Goal: Transaction & Acquisition: Book appointment/travel/reservation

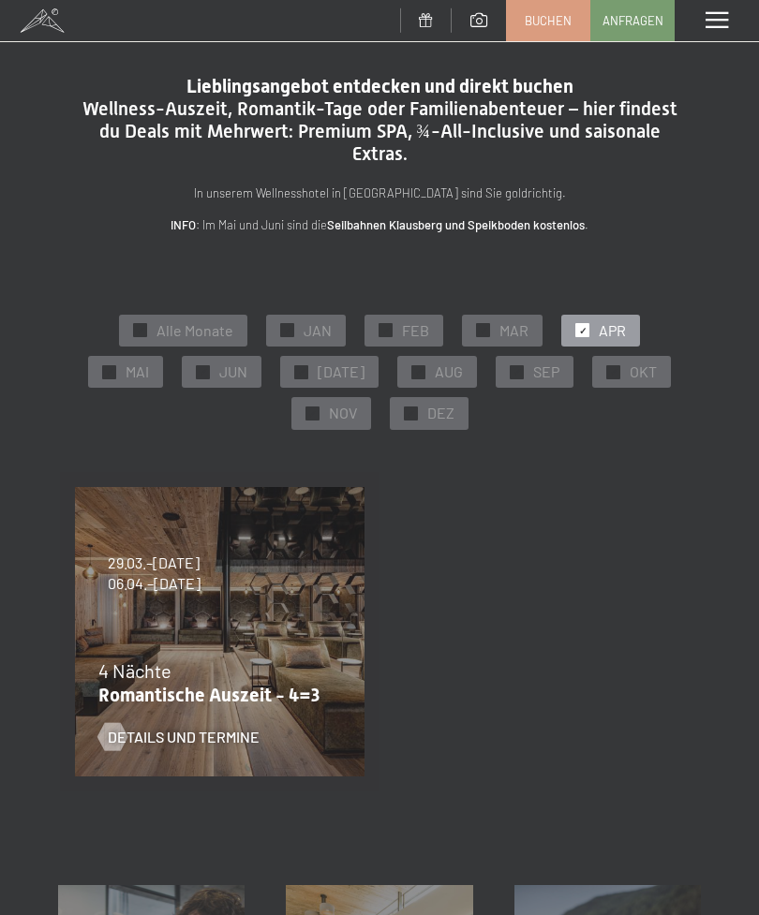
click at [515, 321] on span "MAR" at bounding box center [513, 330] width 29 height 21
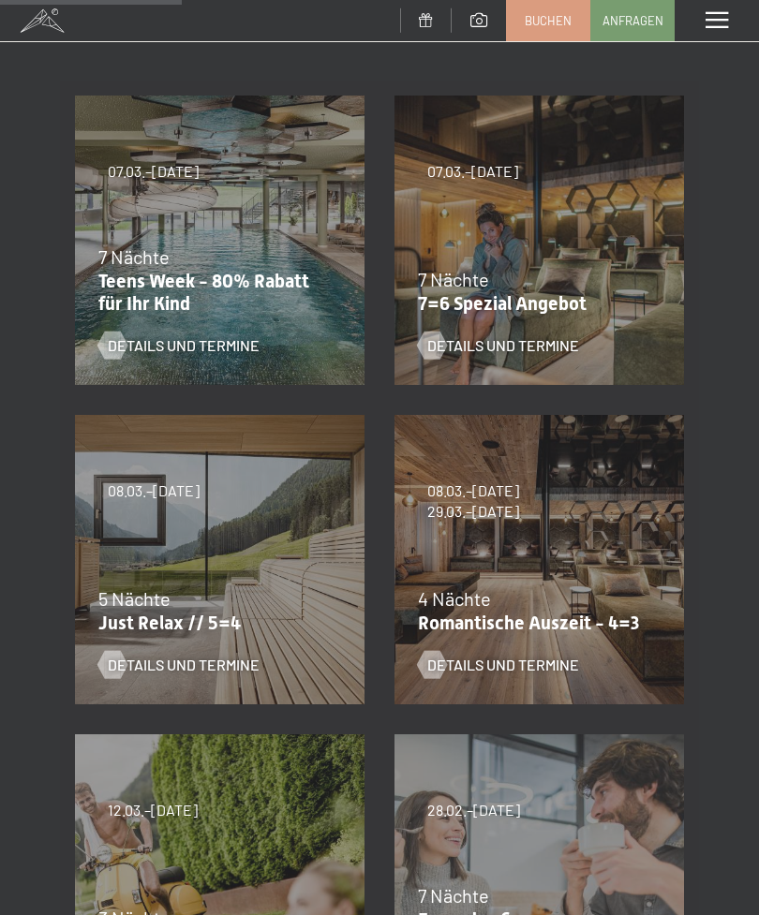
scroll to position [384, 0]
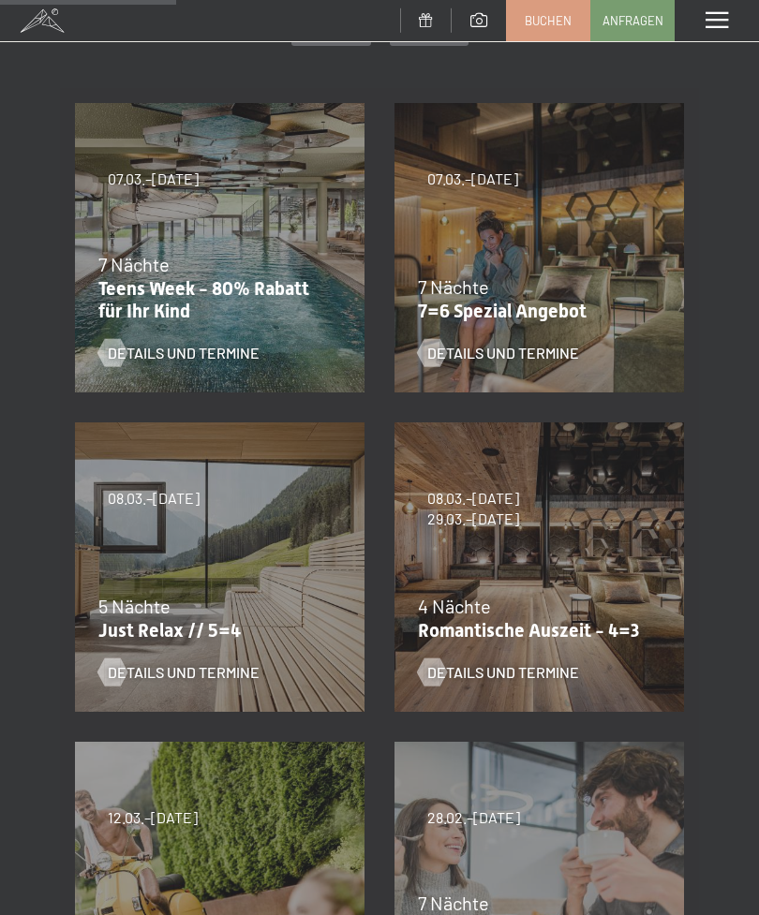
click at [220, 675] on span "Details und Termine" at bounding box center [184, 672] width 152 height 21
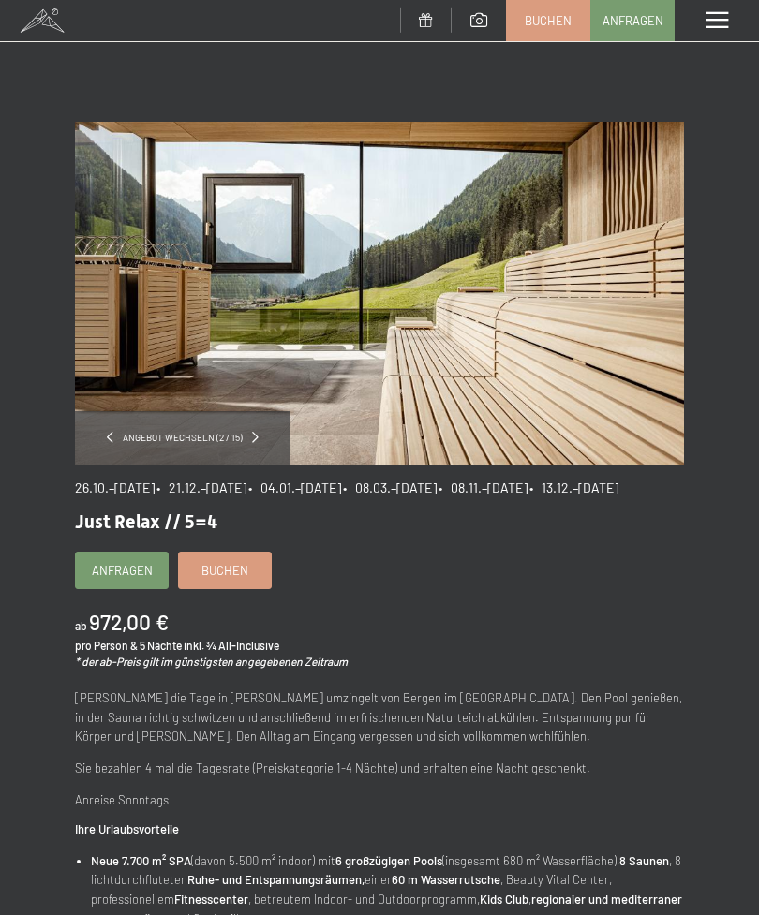
click at [437, 480] on span "• 08.03.–27.03.2026" at bounding box center [390, 488] width 94 height 16
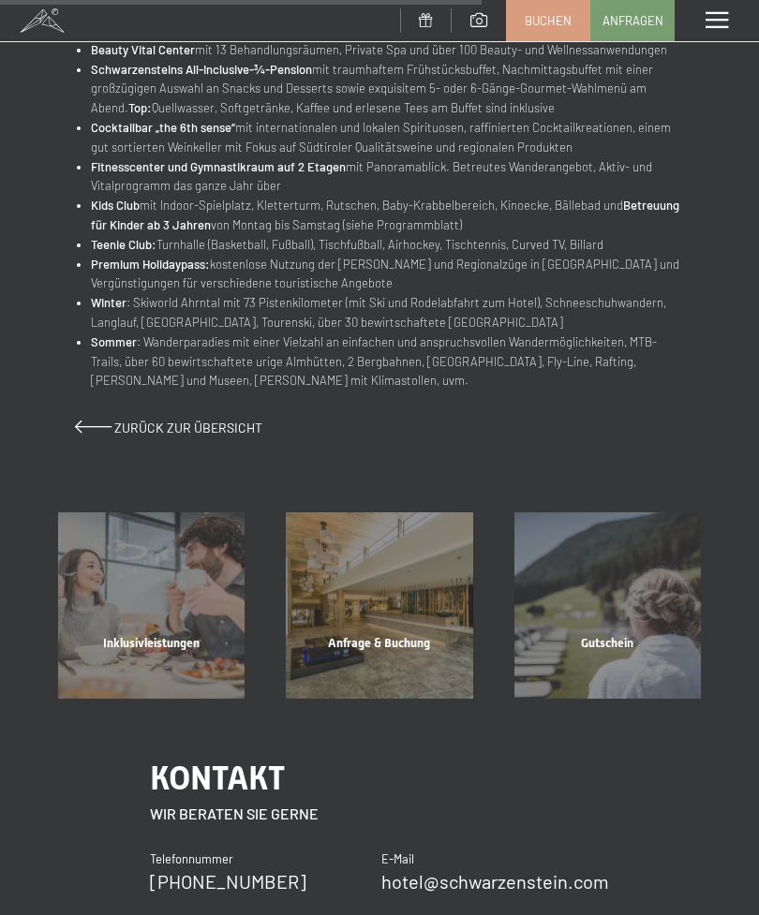
scroll to position [1071, 0]
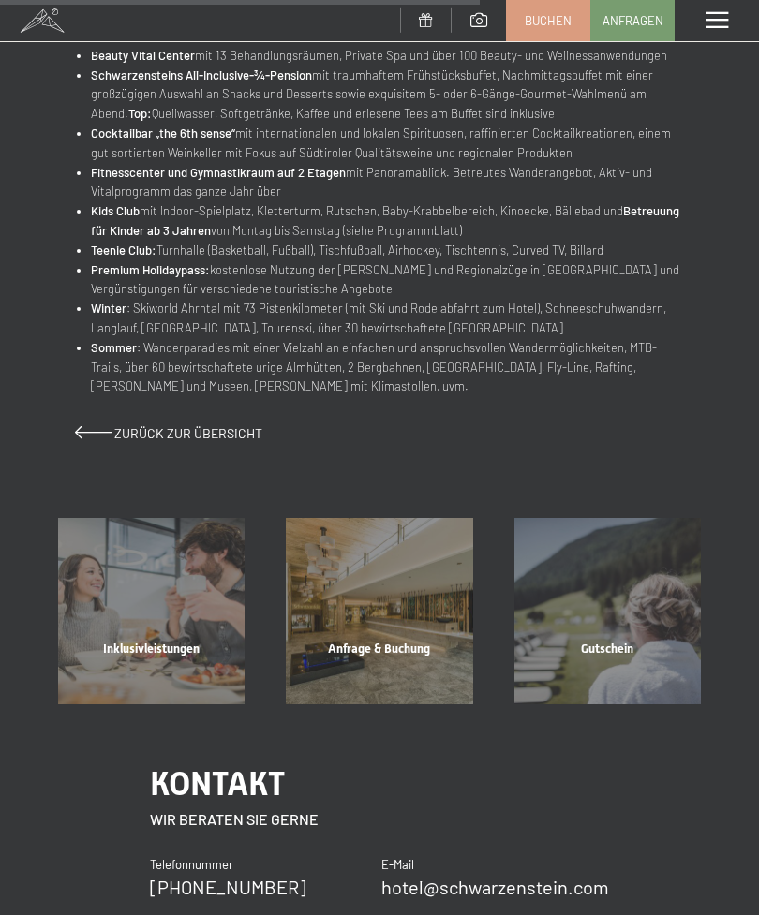
click at [405, 641] on div "Anfrage & Buchung" at bounding box center [379, 673] width 228 height 64
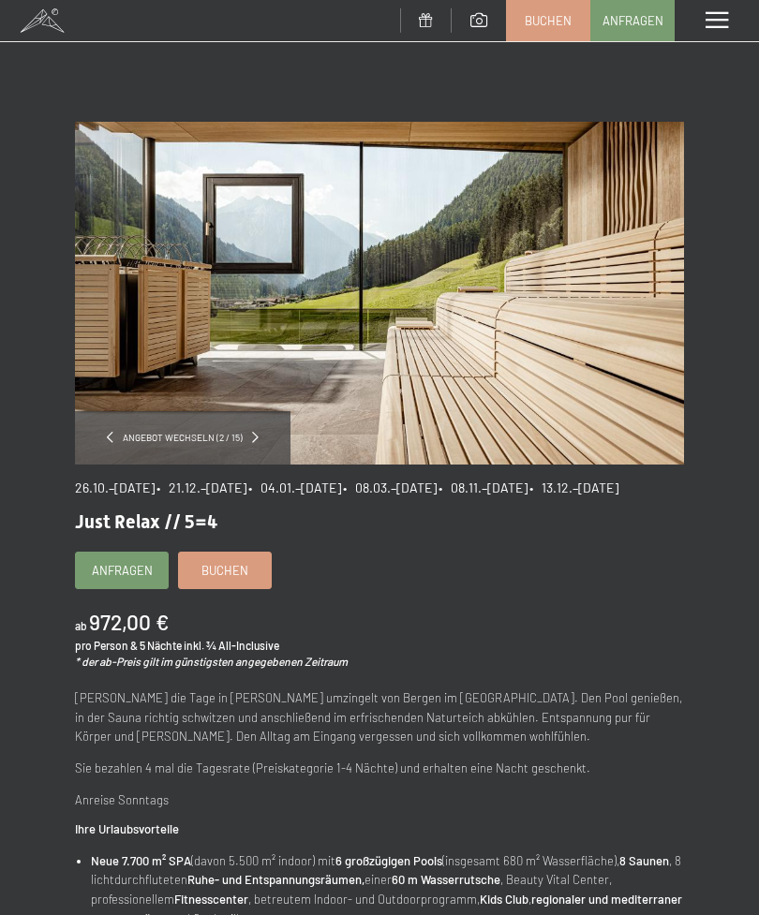
click at [232, 579] on span "Buchen" at bounding box center [224, 570] width 47 height 17
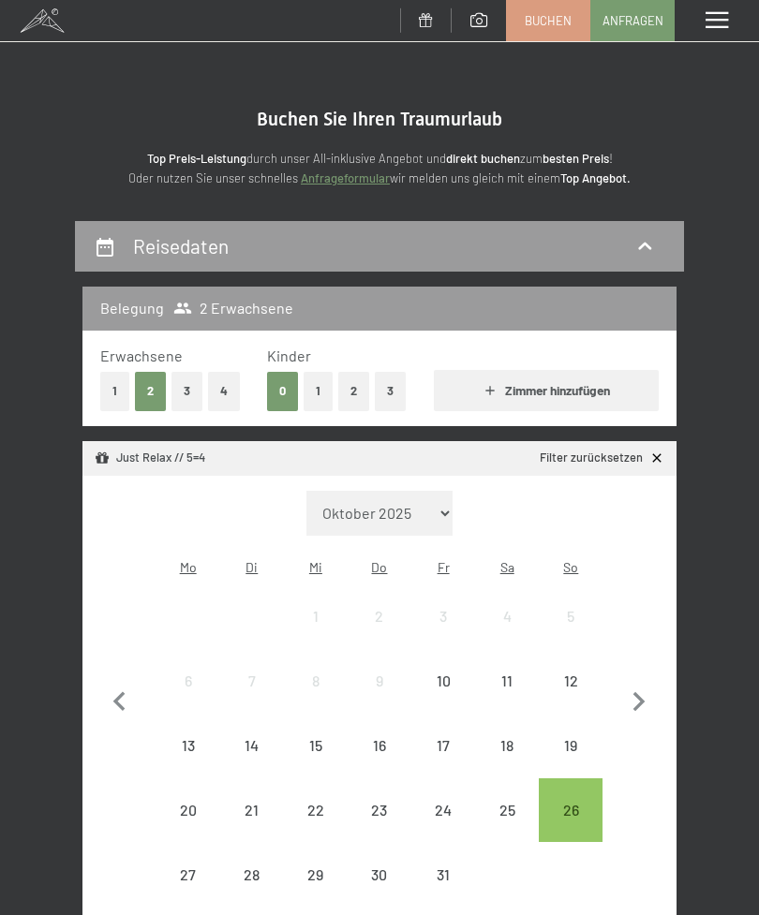
click at [432, 501] on select "Oktober 2025 November 2025 Dezember 2025 Januar 2026 Februar 2026 März 2026 Apr…" at bounding box center [379, 513] width 146 height 45
select select "2026-03-01"
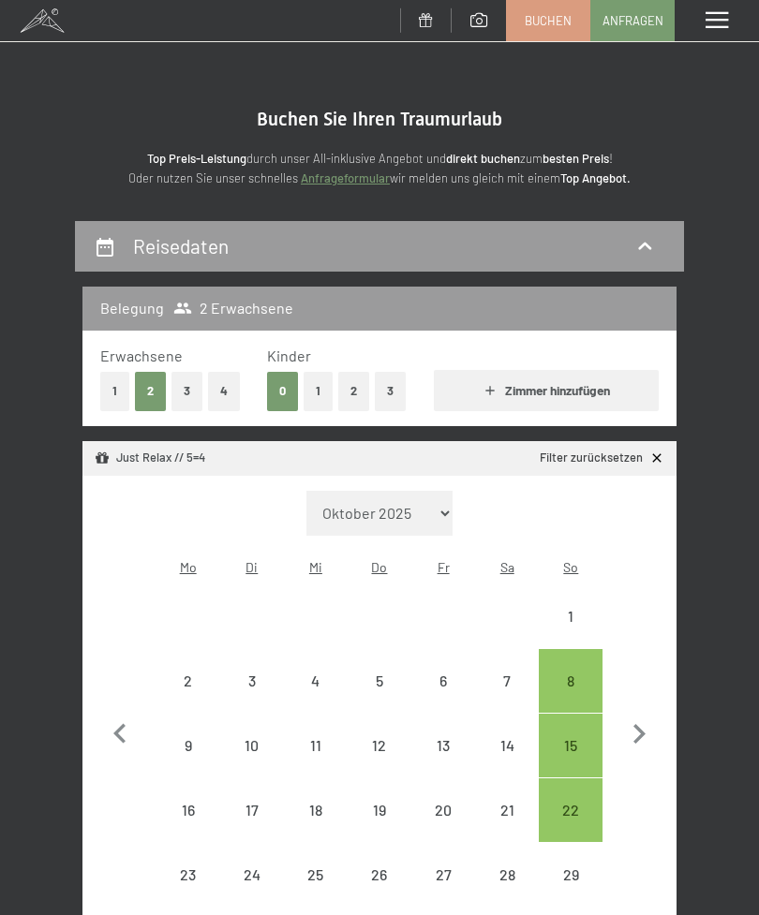
click at [578, 803] on div "22" at bounding box center [571, 833] width 60 height 60
select select "2026-03-01"
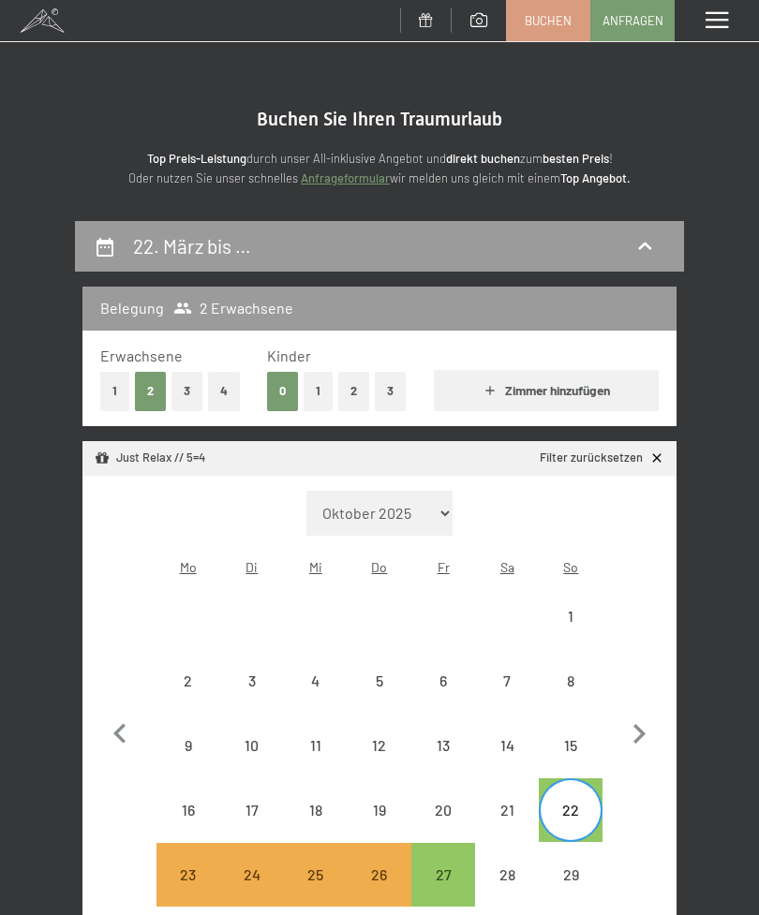
click at [446, 868] on div "27" at bounding box center [443, 898] width 60 height 60
select select "2026-03-01"
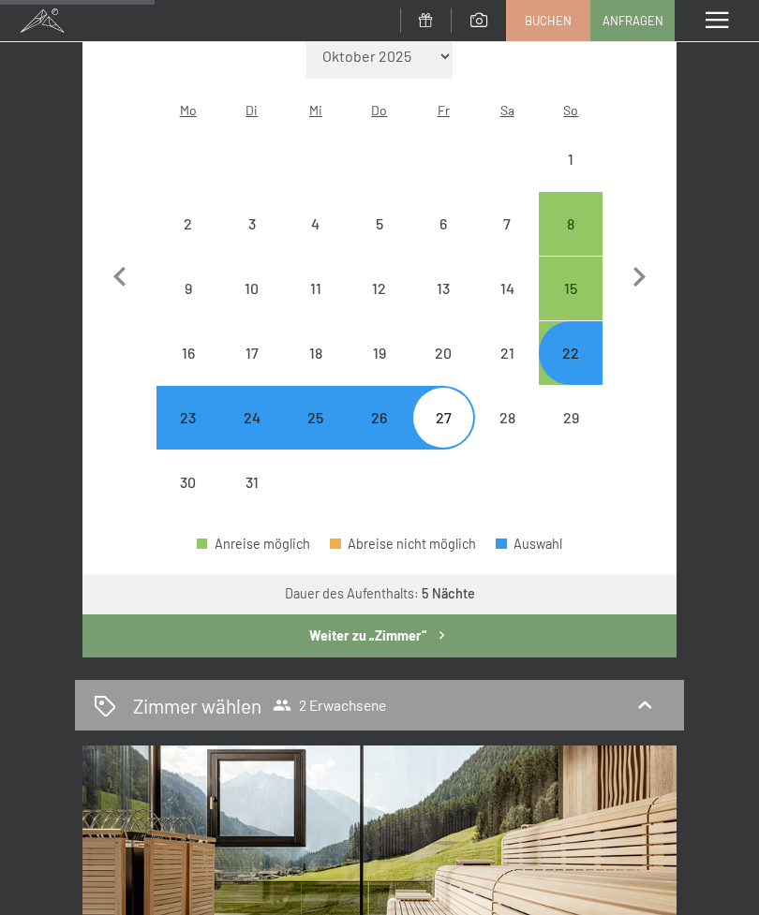
scroll to position [461, 0]
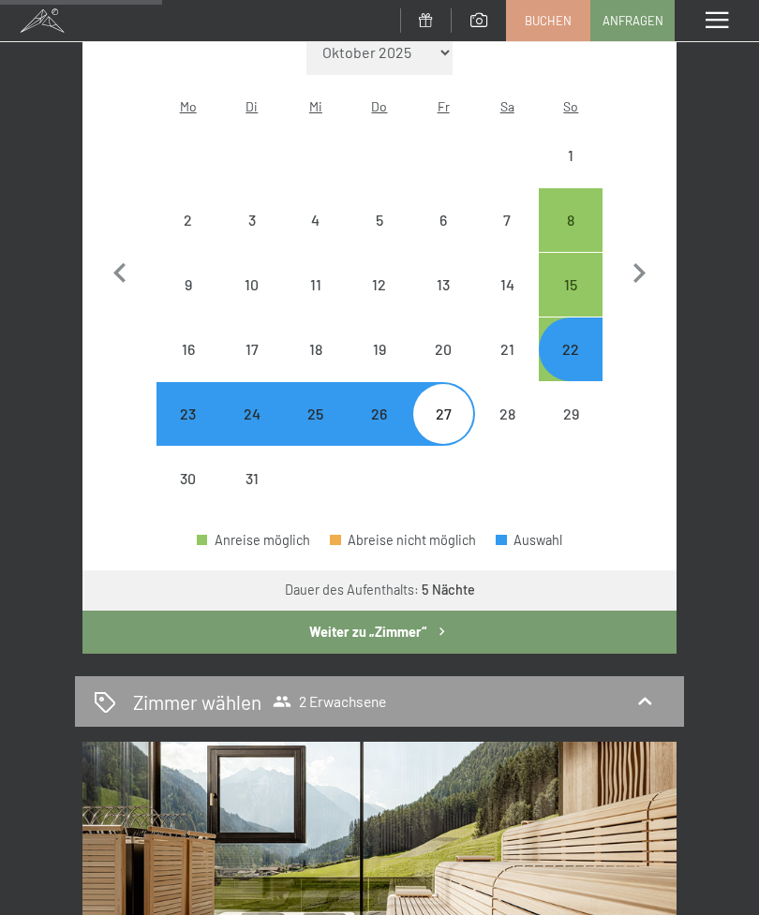
click at [419, 618] on button "Weiter zu „Zimmer“" at bounding box center [379, 632] width 594 height 43
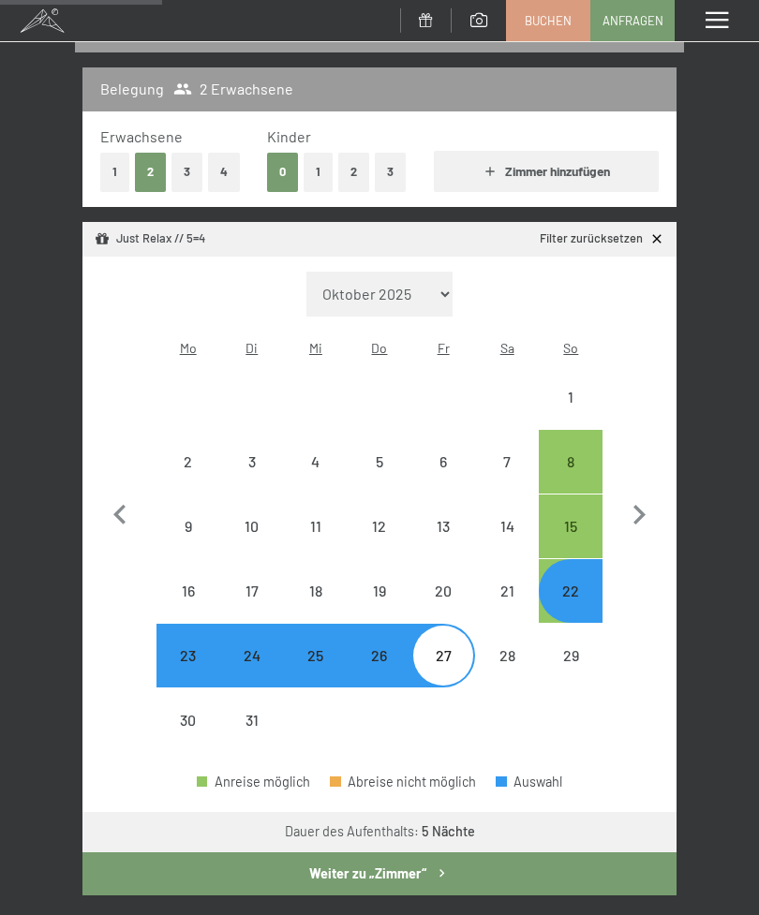
select select "2026-03-01"
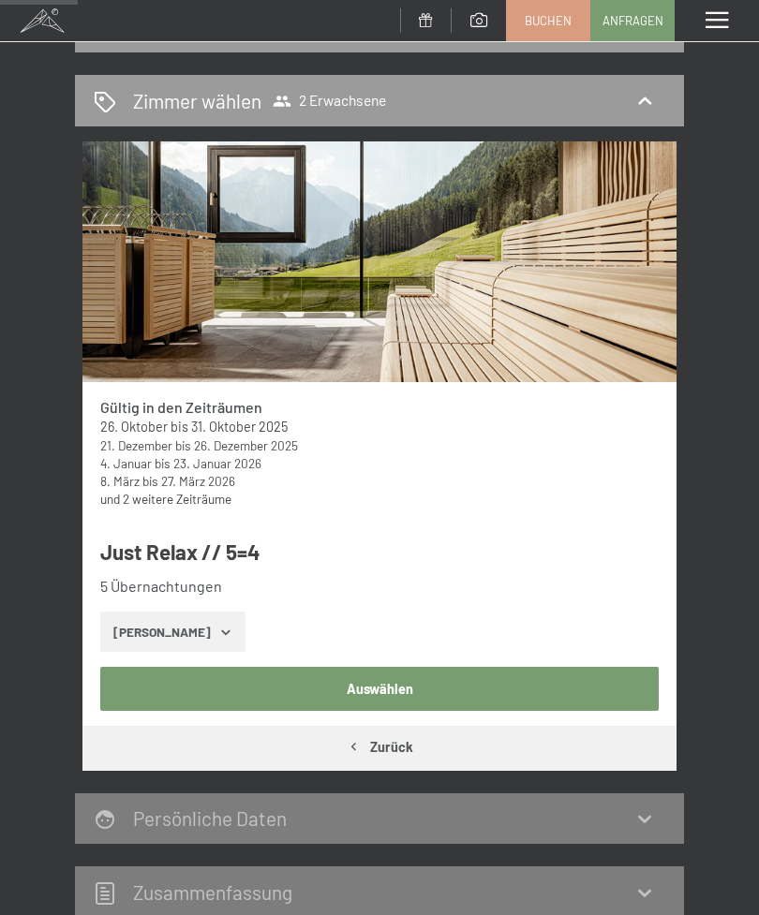
click at [198, 622] on button "Zeige Zimmer" at bounding box center [172, 632] width 145 height 41
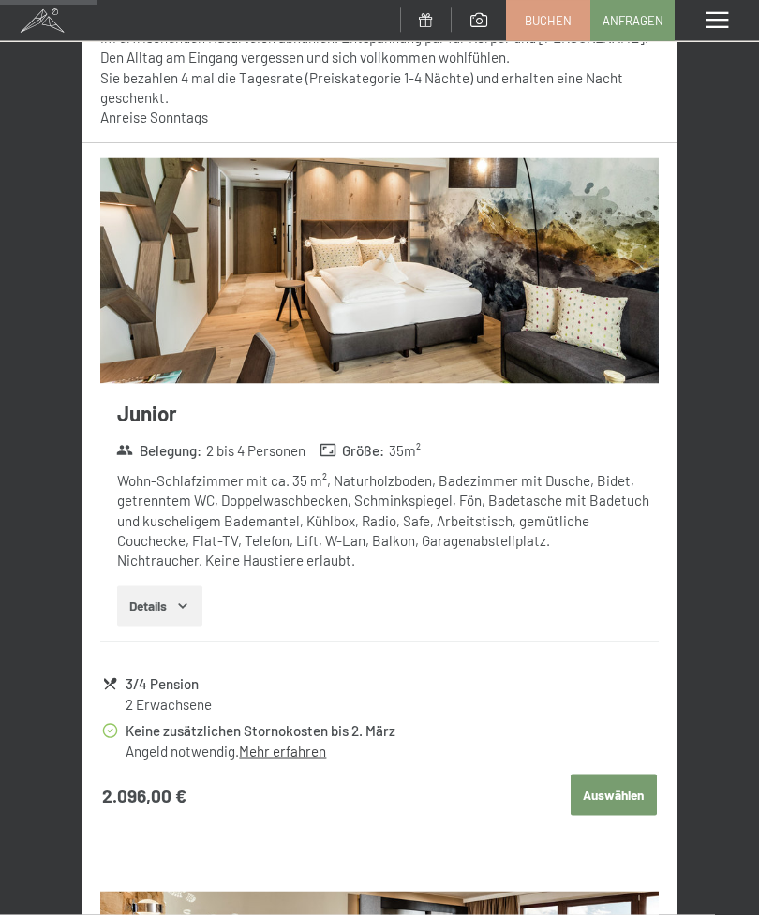
scroll to position [986, 0]
click at [285, 748] on link "Mehr erfahren" at bounding box center [282, 750] width 87 height 17
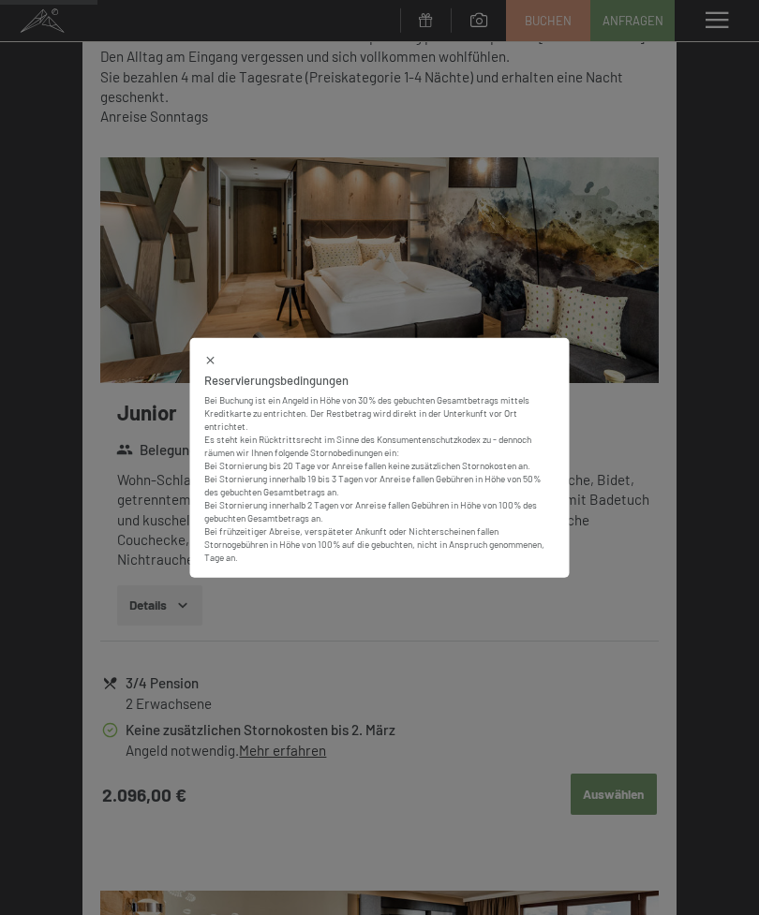
click at [227, 366] on div at bounding box center [379, 358] width 351 height 15
click at [220, 366] on div at bounding box center [379, 358] width 351 height 15
click at [209, 366] on icon at bounding box center [210, 359] width 13 height 13
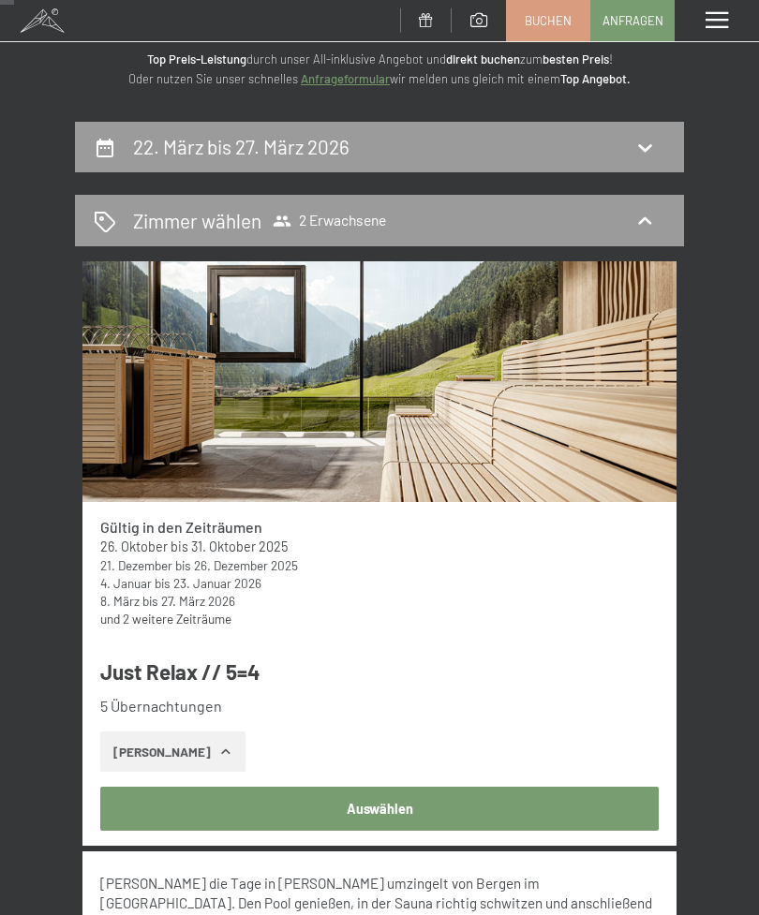
scroll to position [0, 0]
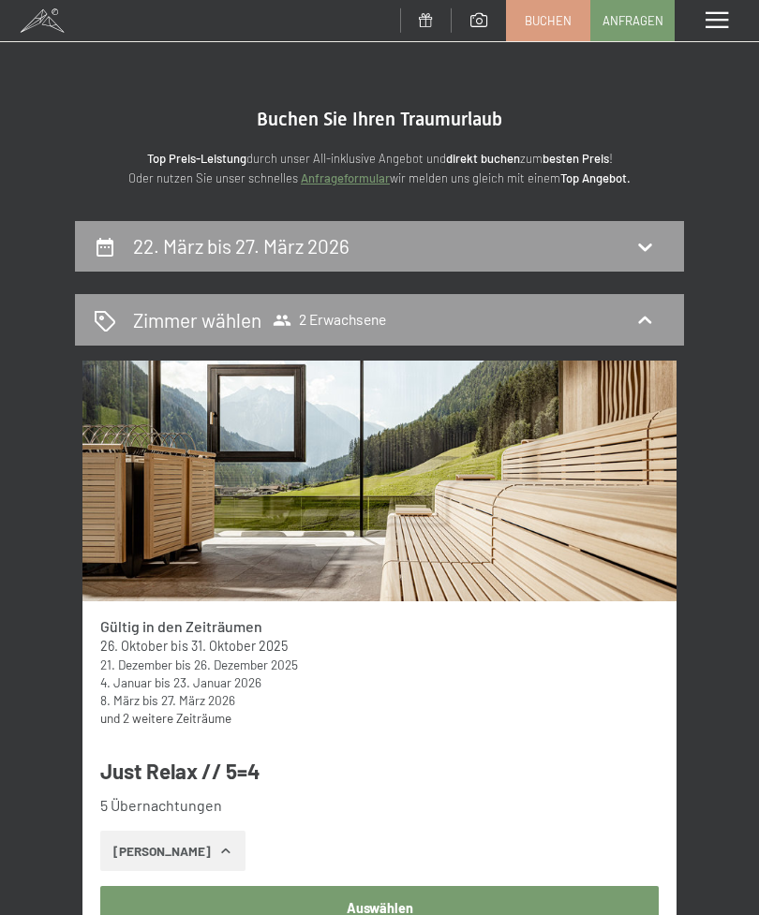
click at [642, 244] on icon at bounding box center [644, 246] width 22 height 22
select select "2026-03-01"
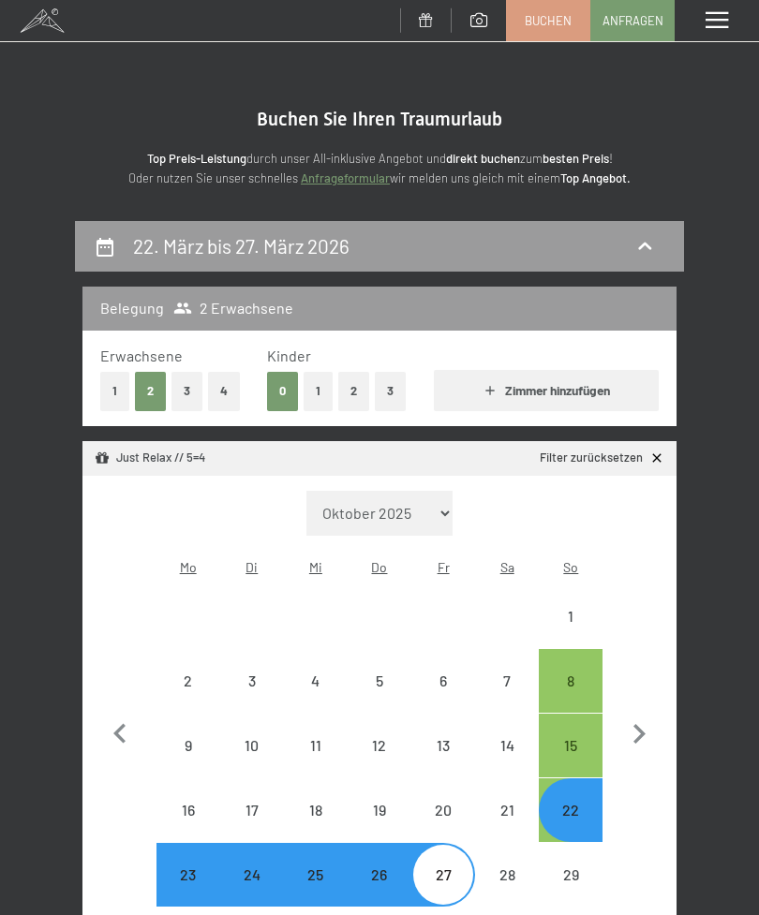
scroll to position [219, 0]
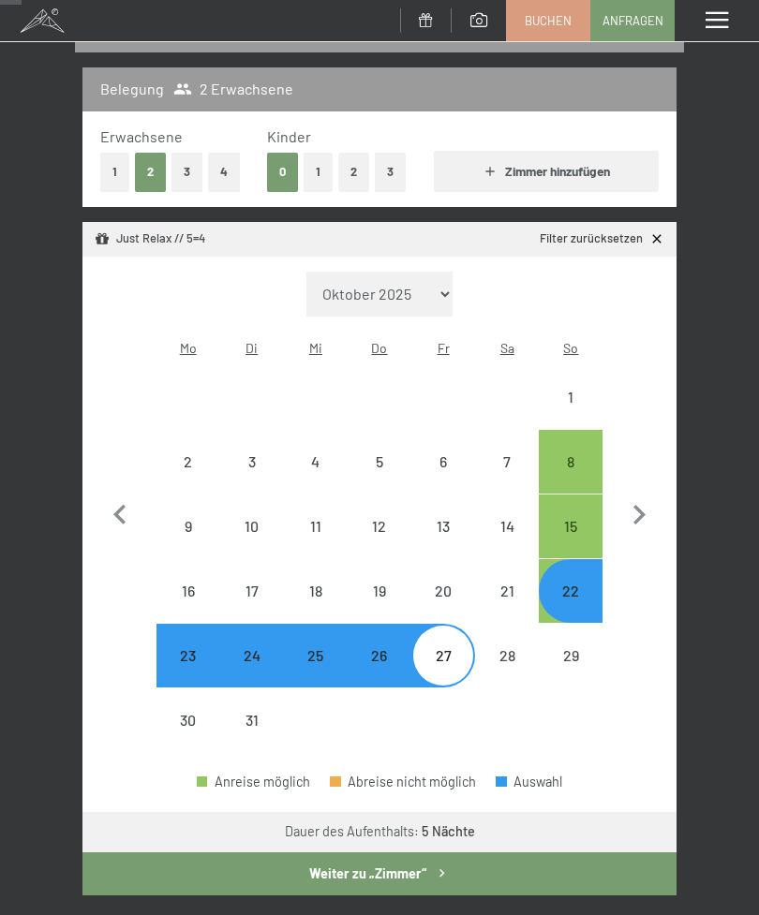
click at [638, 499] on icon "button" at bounding box center [638, 515] width 39 height 39
select select "2026-04-01"
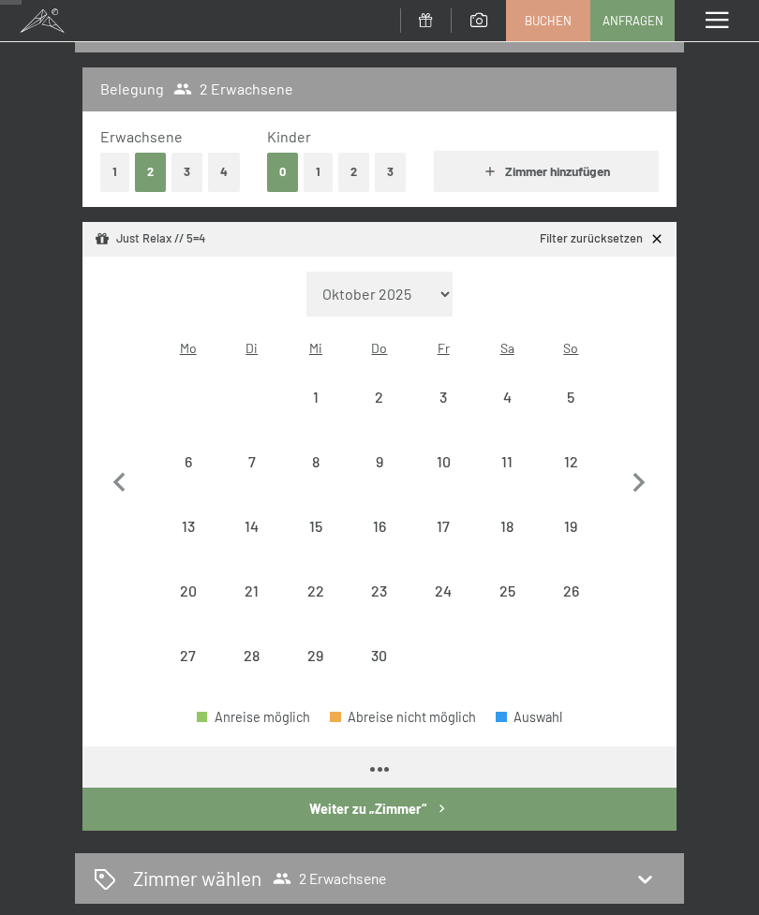
select select "2026-04-01"
click at [629, 467] on icon "button" at bounding box center [638, 483] width 39 height 39
select select "2026-05-01"
click at [130, 464] on icon "button" at bounding box center [119, 483] width 39 height 39
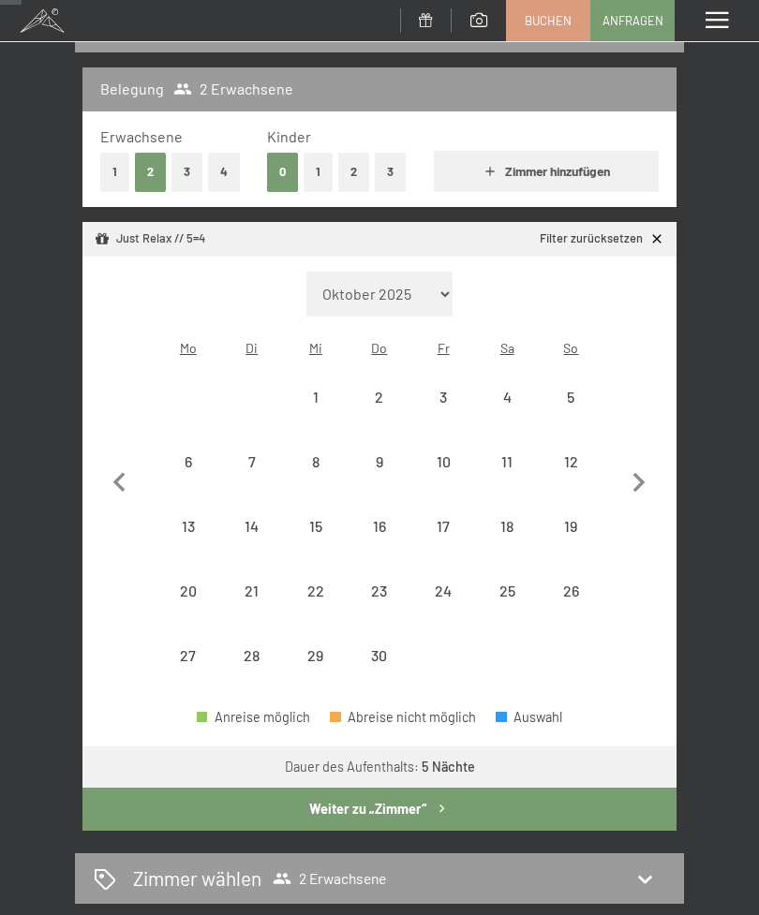
click at [129, 464] on icon "button" at bounding box center [119, 483] width 39 height 39
select select "2026-03-01"
